Goal: Information Seeking & Learning: Check status

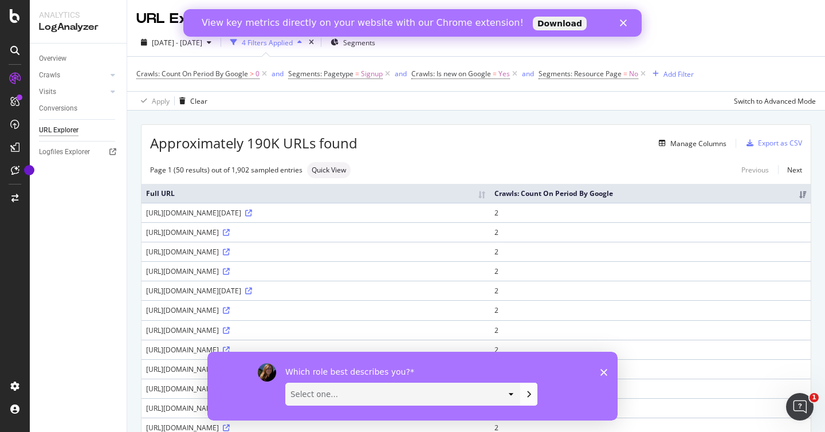
scroll to position [87, 0]
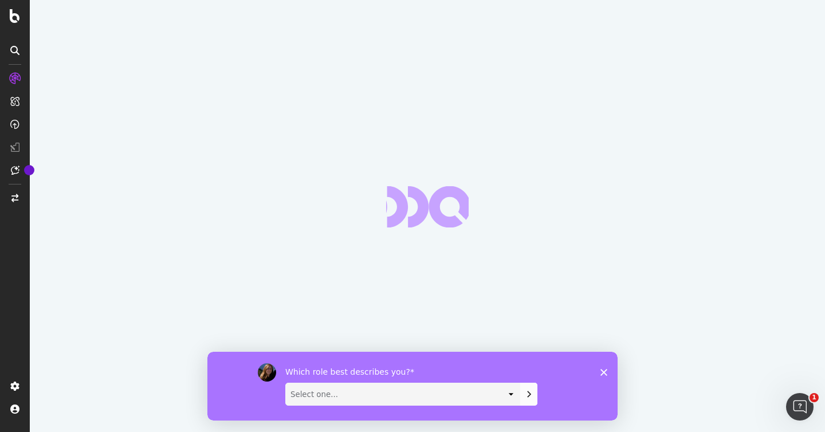
click at [600, 374] on icon "Close survey" at bounding box center [603, 371] width 7 height 7
